Goal: Information Seeking & Learning: Learn about a topic

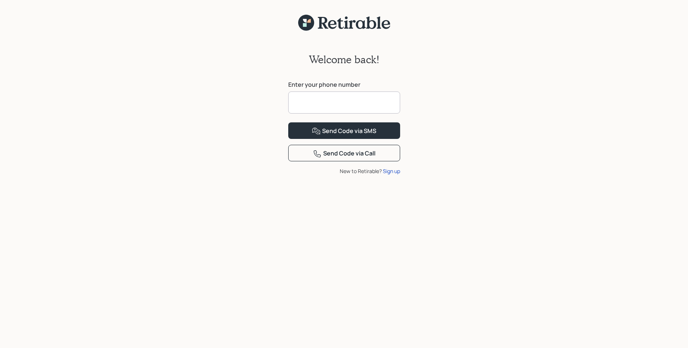
click at [304, 95] on input at bounding box center [344, 103] width 112 height 22
type input "**********"
click at [305, 139] on button "Send Code via SMS" at bounding box center [344, 131] width 112 height 17
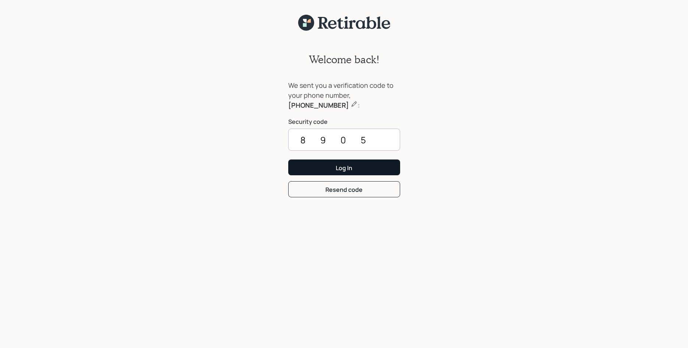
type input "8905"
click at [310, 165] on button "Log In" at bounding box center [344, 168] width 112 height 16
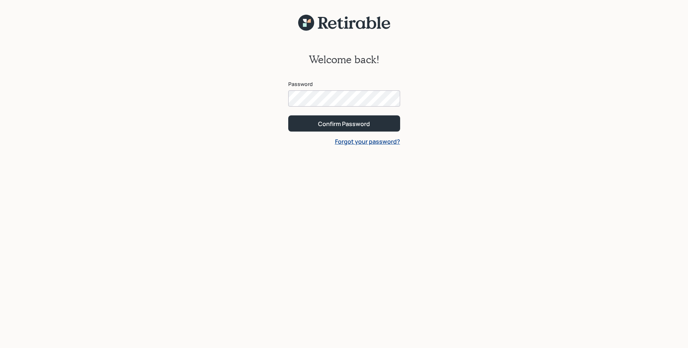
click at [288, 116] on button "Confirm Password" at bounding box center [344, 124] width 112 height 16
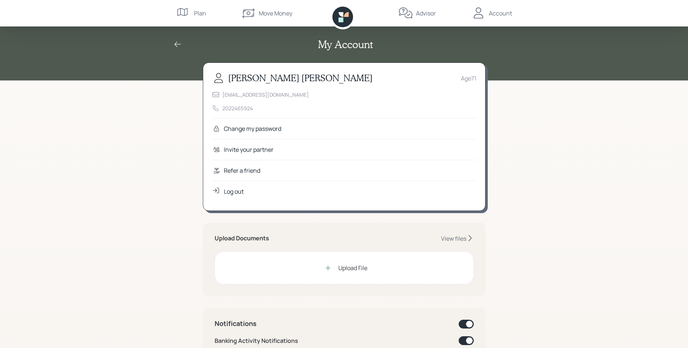
click at [353, 267] on div "Upload File" at bounding box center [352, 268] width 29 height 9
click at [350, 267] on div "Upload File" at bounding box center [352, 268] width 29 height 9
click at [457, 236] on div "View files" at bounding box center [453, 239] width 25 height 8
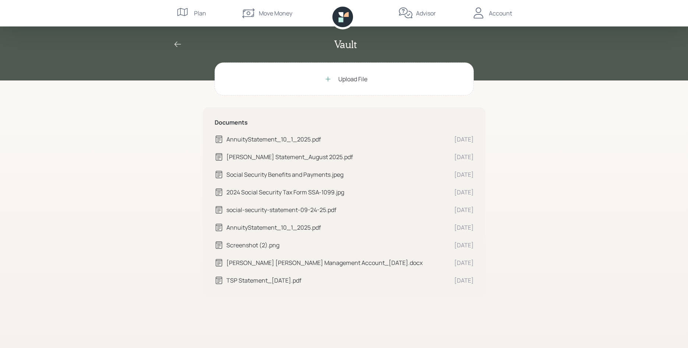
click at [495, 10] on div "Account" at bounding box center [500, 13] width 23 height 9
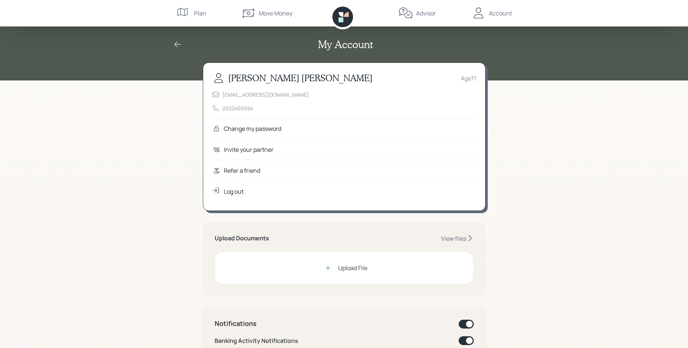
click at [233, 190] on div "Log out" at bounding box center [234, 191] width 20 height 9
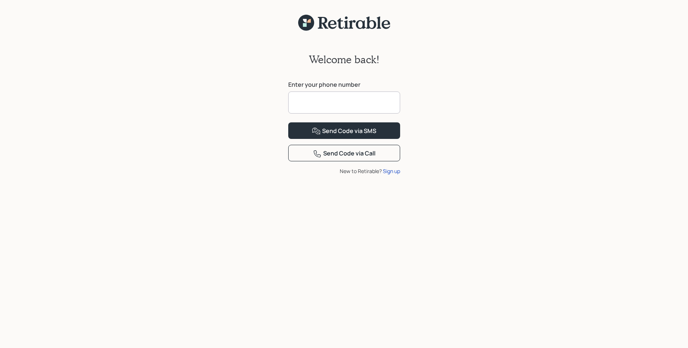
click at [313, 99] on input at bounding box center [344, 103] width 112 height 22
type input "**********"
click at [351, 136] on div "Send Code via SMS" at bounding box center [344, 131] width 64 height 9
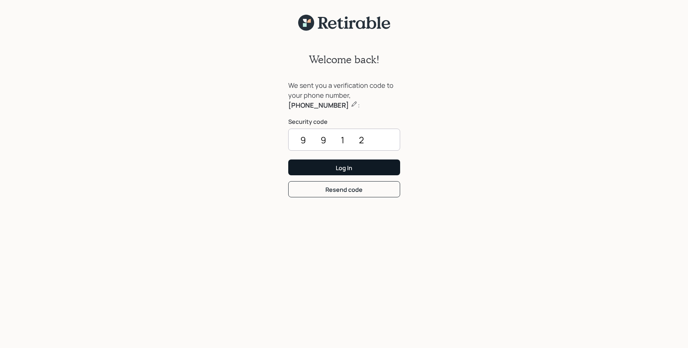
type input "9912"
click at [340, 166] on div "Log In" at bounding box center [344, 168] width 17 height 8
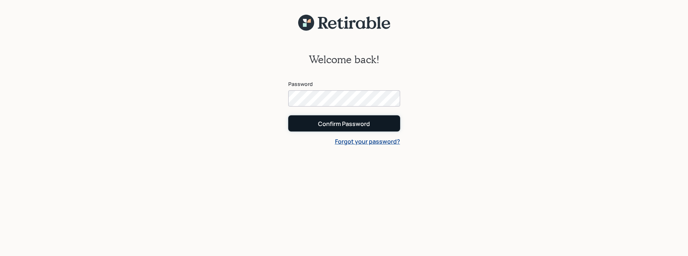
click at [314, 123] on button "Confirm Password" at bounding box center [344, 124] width 112 height 16
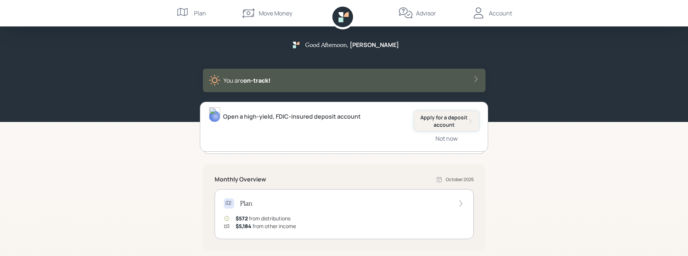
click at [443, 119] on div "Apply for a deposit account" at bounding box center [446, 121] width 53 height 14
click at [316, 208] on div "Plan" at bounding box center [344, 204] width 241 height 10
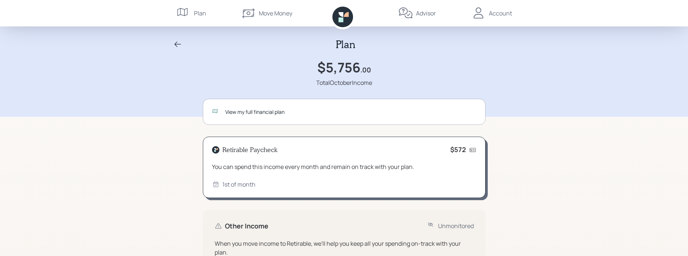
click at [587, 167] on div "Plan $5,756 .00 Total October Income View my full financial plan Retirable Payc…" at bounding box center [344, 255] width 688 height 510
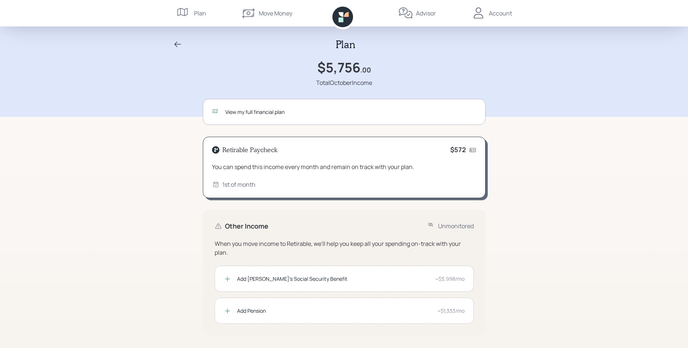
click at [610, 177] on div "Plan $5,756 .00 Total October Income View my full financial plan Retirable Payc…" at bounding box center [344, 255] width 688 height 510
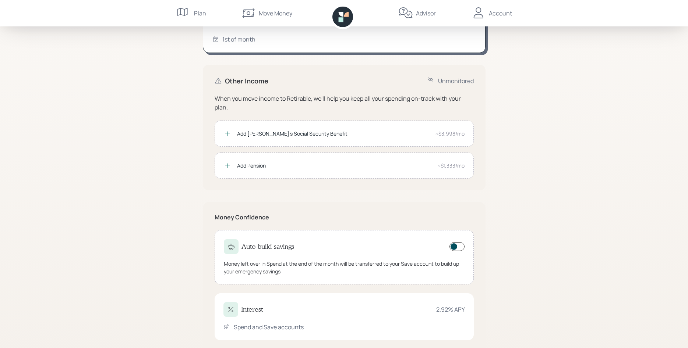
scroll to position [142, 0]
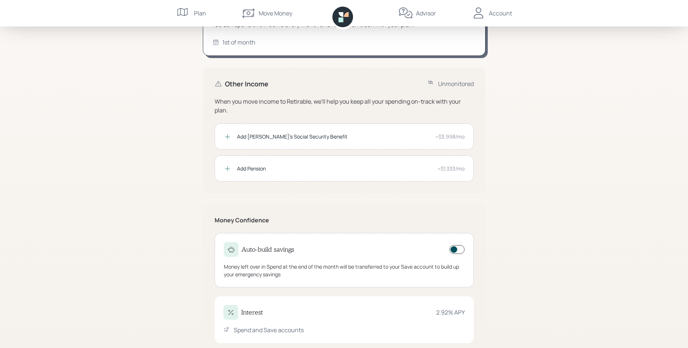
click at [453, 250] on span at bounding box center [456, 249] width 15 height 9
click at [453, 250] on span at bounding box center [457, 249] width 15 height 9
click at [457, 250] on span at bounding box center [456, 249] width 15 height 9
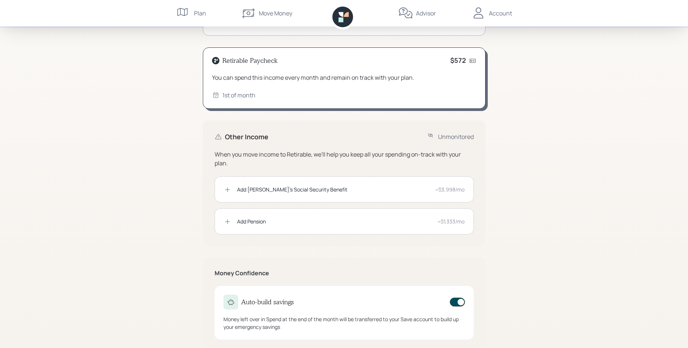
scroll to position [86, 0]
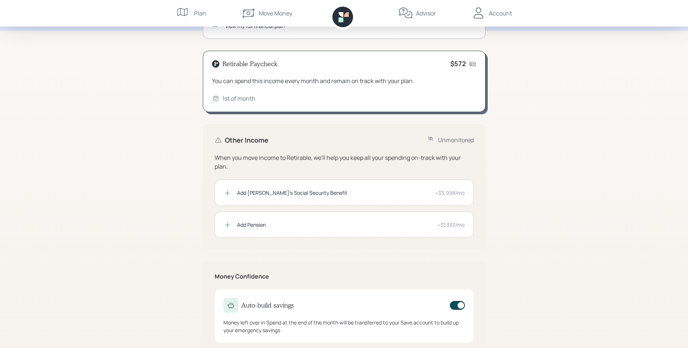
click at [347, 191] on div "Add Wayne's Social Security Benefit" at bounding box center [333, 193] width 192 height 8
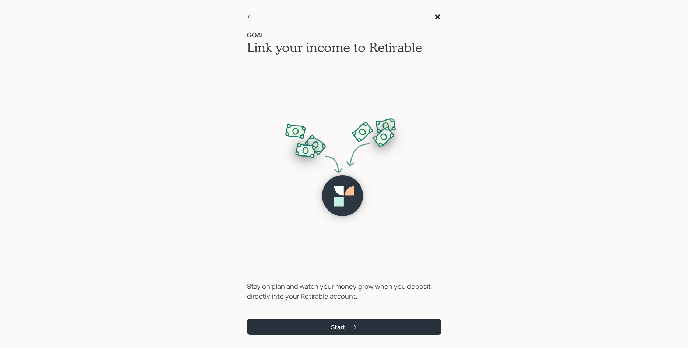
click at [248, 15] on icon at bounding box center [250, 16] width 7 height 7
click at [169, 148] on div "GOAL Link your income to Retirable Stay on plan and watch your money grow when …" at bounding box center [344, 174] width 688 height 348
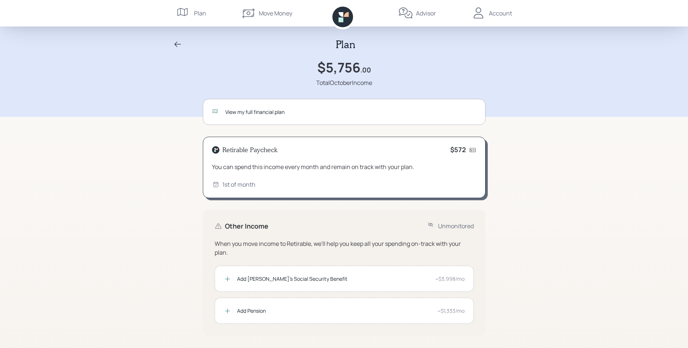
click at [285, 110] on div "View my full financial plan" at bounding box center [350, 112] width 251 height 8
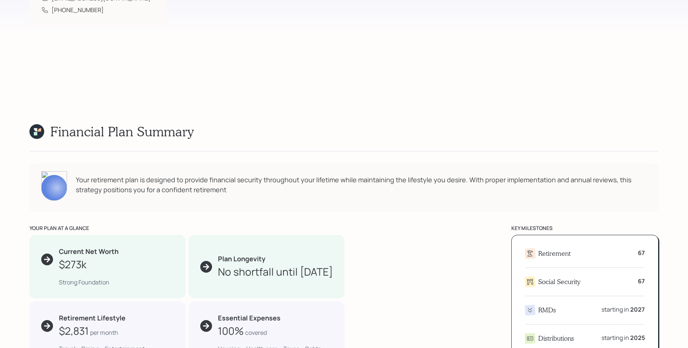
scroll to position [282, 0]
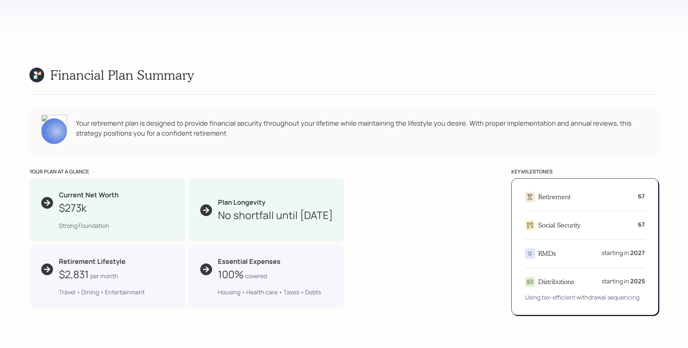
click at [424, 197] on div "your plan at a glance Current Net Worth $273k Strong Foundation Plan Longevity …" at bounding box center [343, 242] width 629 height 148
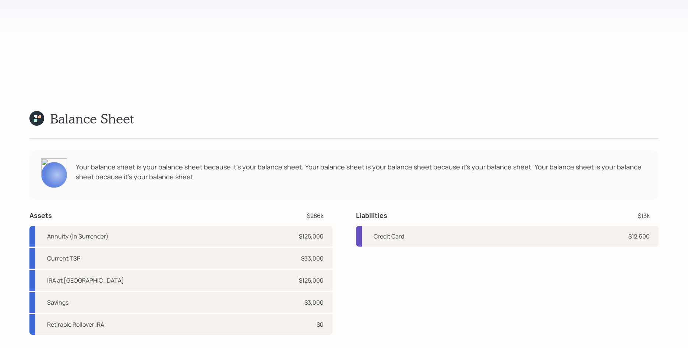
scroll to position [1989, 0]
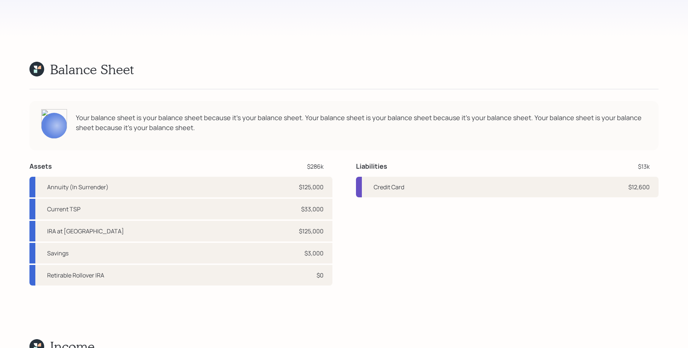
click at [424, 197] on div "Liabilities $13k Credit Card $12,600" at bounding box center [507, 224] width 303 height 124
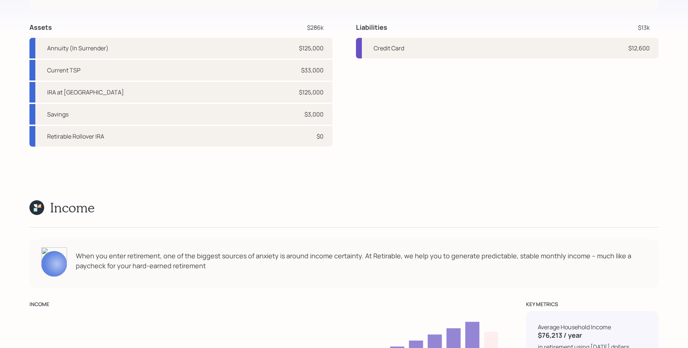
scroll to position [2177, 0]
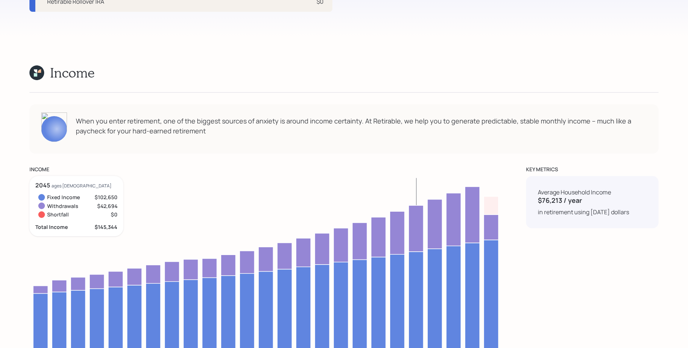
click at [424, 197] on icon "71 76 86" at bounding box center [265, 276] width 473 height 200
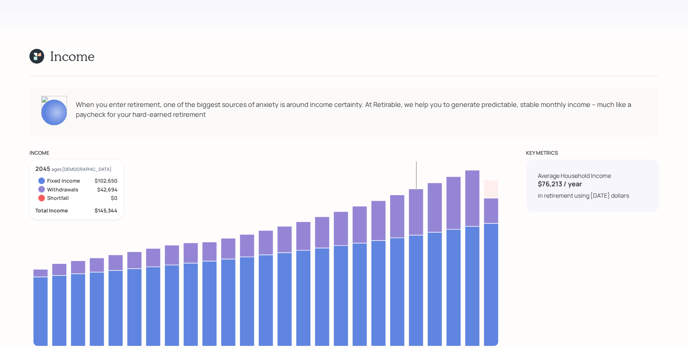
scroll to position [2317, 0]
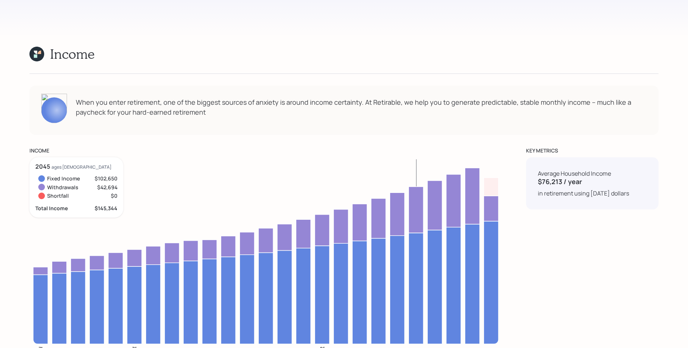
click at [424, 197] on icon "71 76 86" at bounding box center [265, 258] width 473 height 200
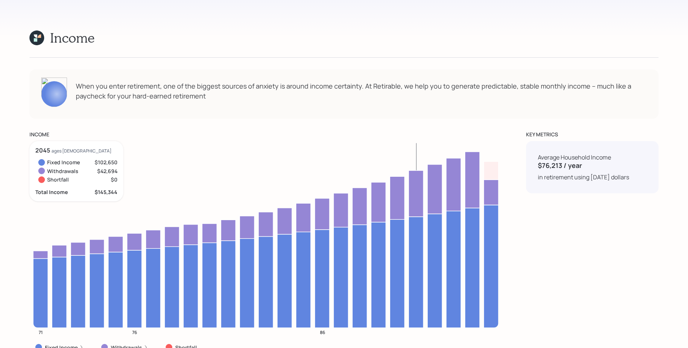
scroll to position [2336, 0]
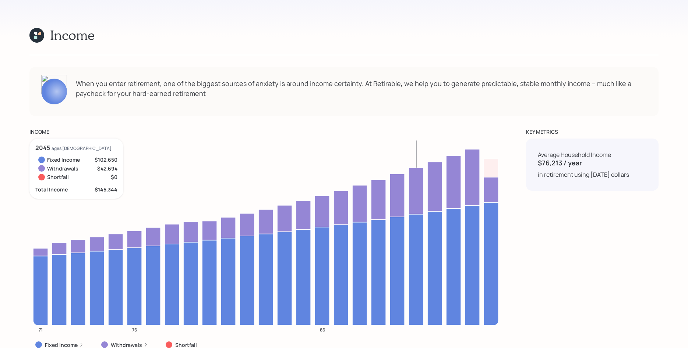
click at [424, 197] on icon "71 76 86" at bounding box center [265, 239] width 473 height 200
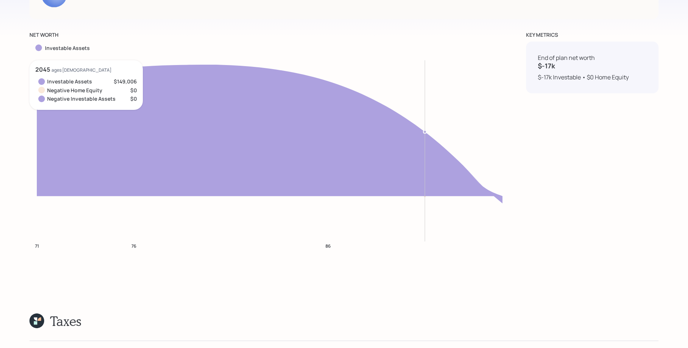
scroll to position [3237, 0]
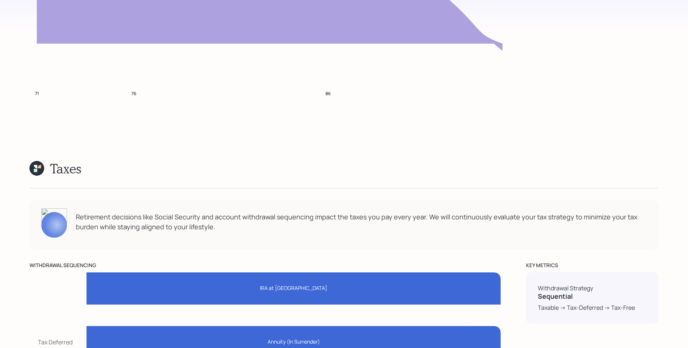
click at [424, 197] on div "Taxes Wayne Retirement decisions like Social Security and account withdrawal se…" at bounding box center [343, 326] width 629 height 330
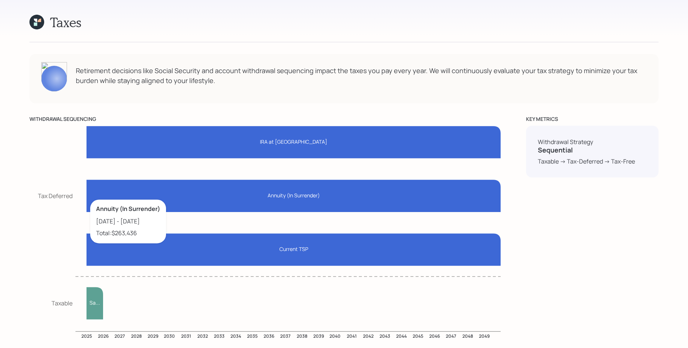
scroll to position [3518, 0]
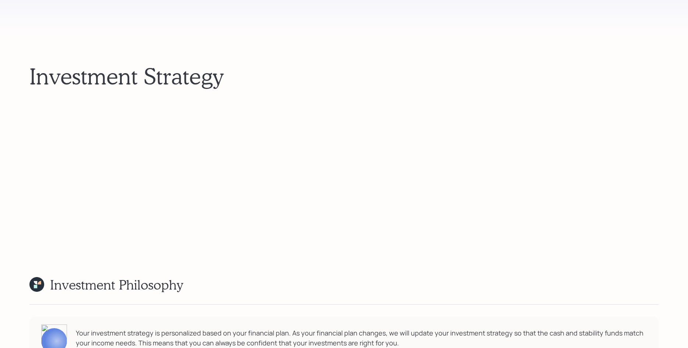
click at [424, 197] on div "Investment Strategy" at bounding box center [343, 77] width 629 height 296
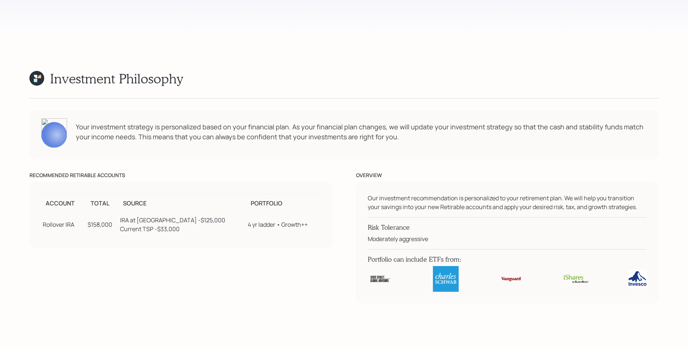
scroll to position [4194, 0]
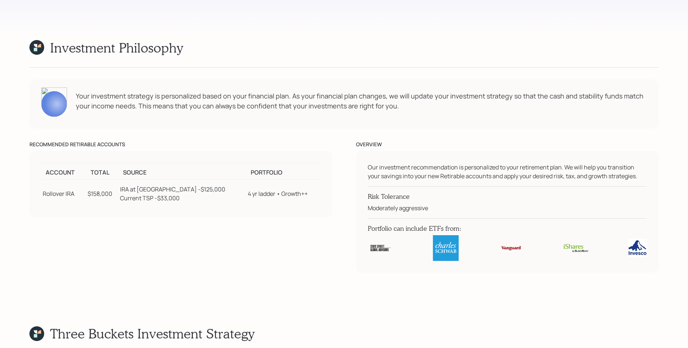
click at [424, 197] on h4 "Risk Tolerance" at bounding box center [507, 197] width 279 height 8
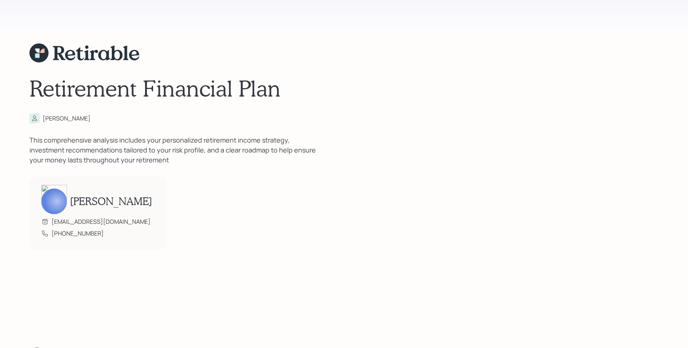
scroll to position [0, 0]
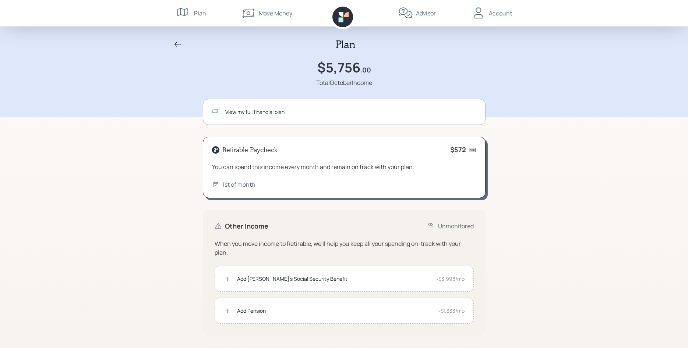
click at [495, 13] on div "Account" at bounding box center [500, 13] width 23 height 9
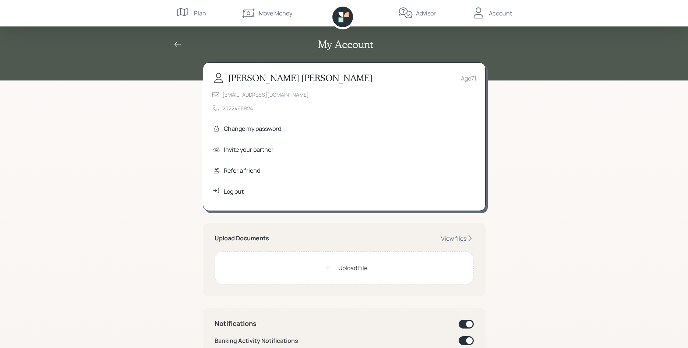
click at [229, 190] on div "Log out" at bounding box center [234, 191] width 20 height 9
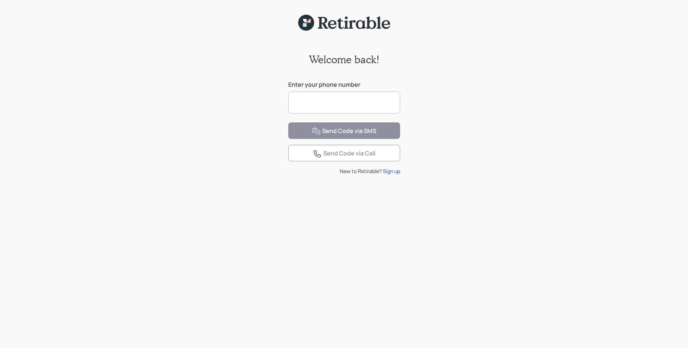
click at [305, 101] on input at bounding box center [344, 103] width 112 height 22
type input "**********"
click at [274, 127] on div "**********" at bounding box center [344, 194] width 688 height 326
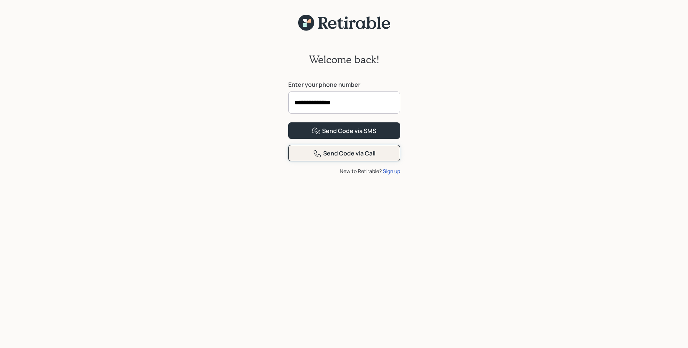
click at [328, 158] on div "Send Code via Call" at bounding box center [344, 153] width 63 height 9
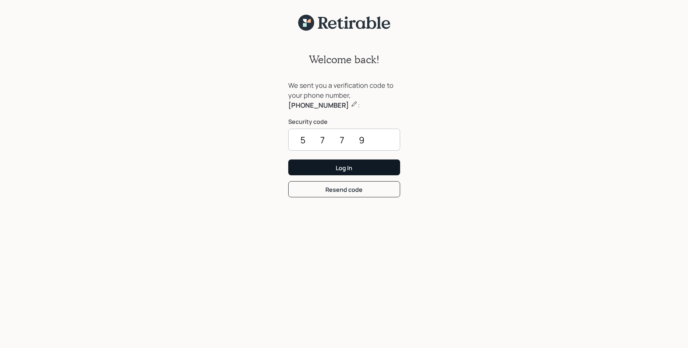
type input "5779"
click at [309, 164] on button "Log In" at bounding box center [344, 168] width 112 height 16
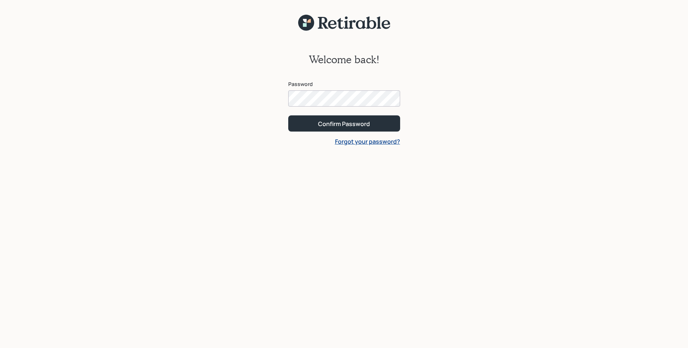
click at [288, 116] on button "Confirm Password" at bounding box center [344, 124] width 112 height 16
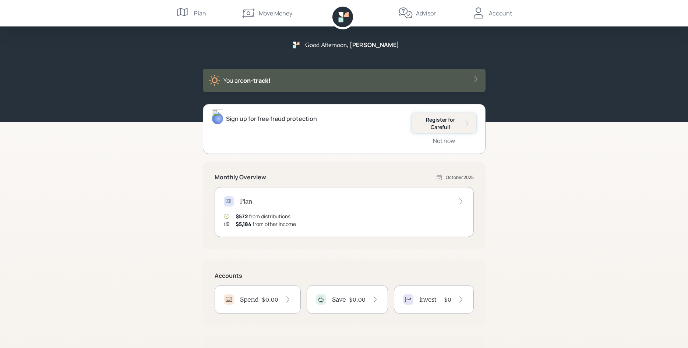
click at [445, 117] on div "Register for Carefull" at bounding box center [443, 123] width 53 height 14
click at [497, 10] on div "Account" at bounding box center [500, 13] width 23 height 9
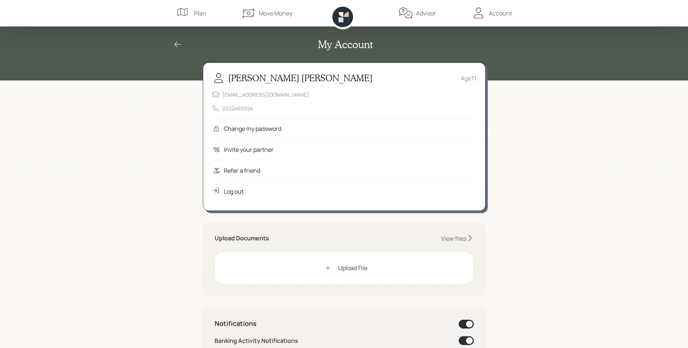
click at [231, 191] on div "Log out" at bounding box center [234, 191] width 20 height 9
